Goal: Transaction & Acquisition: Subscribe to service/newsletter

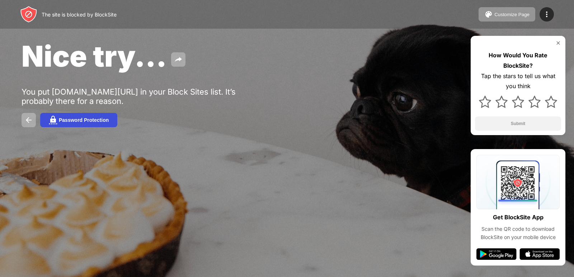
click at [83, 118] on div "Password Protection" at bounding box center [84, 120] width 50 height 6
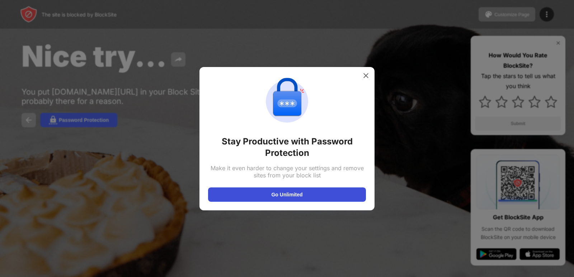
click at [292, 193] on button "Go Unlimited" at bounding box center [287, 195] width 158 height 14
